Goal: Information Seeking & Learning: Learn about a topic

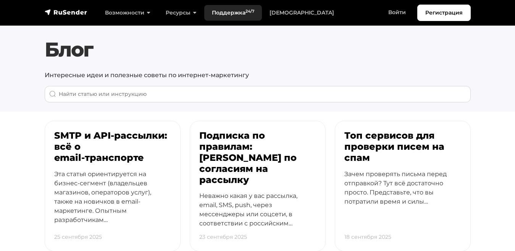
click at [223, 8] on link "Поддержка 24/7" at bounding box center [233, 13] width 58 height 16
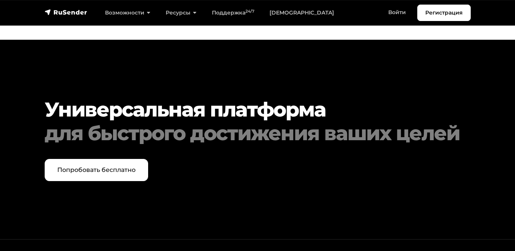
scroll to position [1998, 0]
